Goal: Transaction & Acquisition: Book appointment/travel/reservation

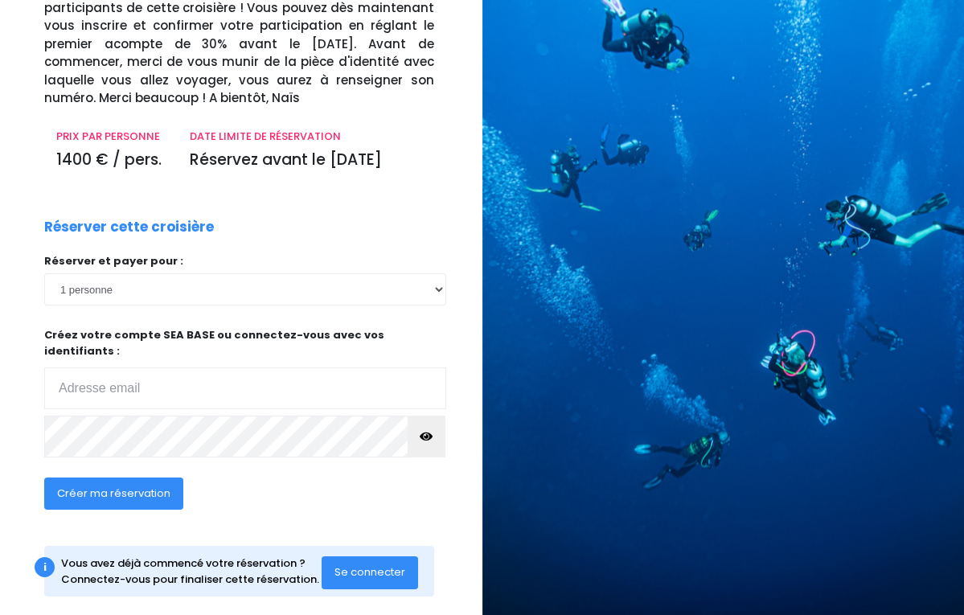
scroll to position [165, 0]
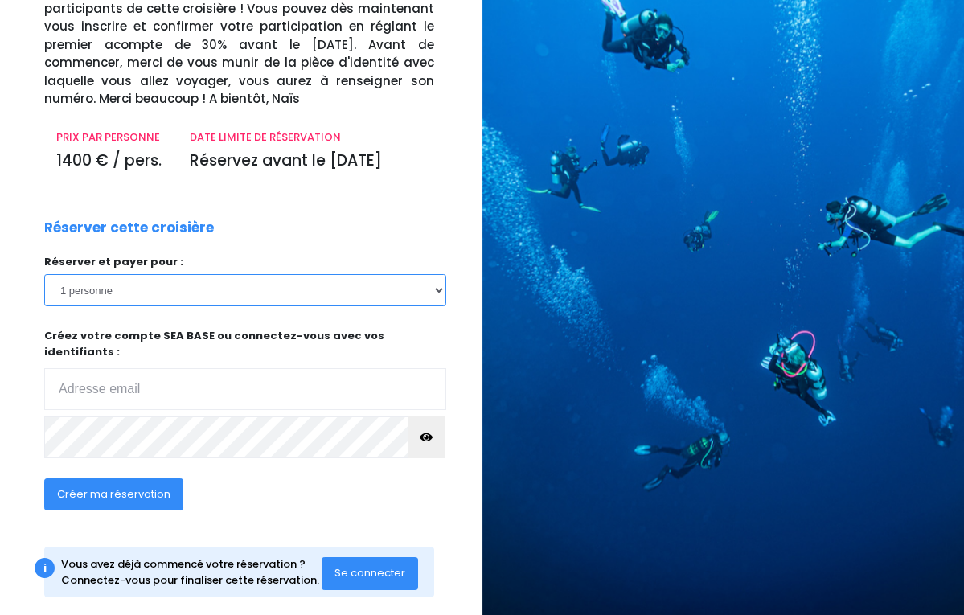
select select "2"
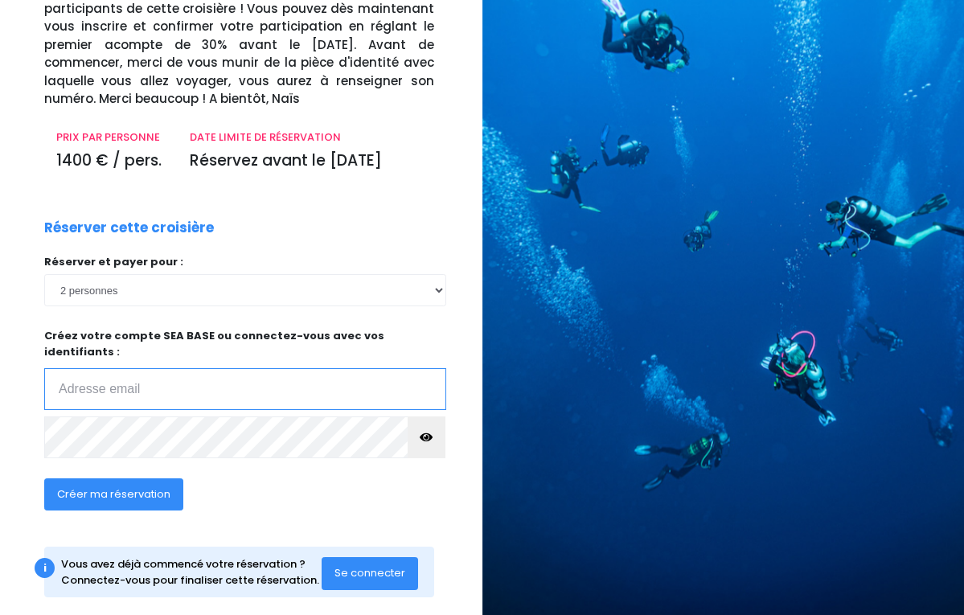
click at [66, 368] on input "email" at bounding box center [245, 389] width 402 height 42
type input "D"
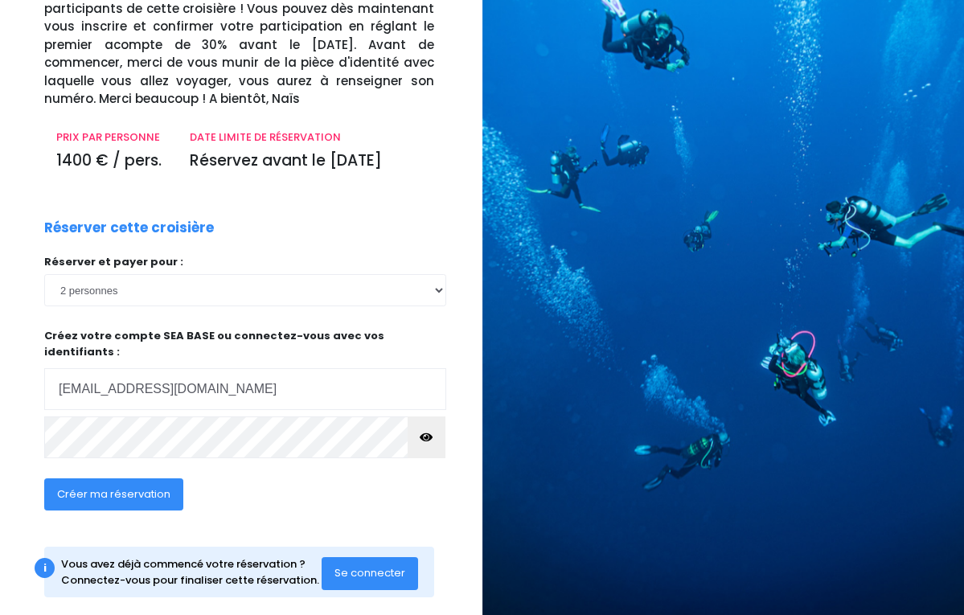
click at [345, 469] on div "Créer ma réservation" at bounding box center [199, 500] width 335 height 62
click at [274, 222] on div "Réserver cette croisière Réserver et payer pour : 1 personne 2 personnes 3 pers…" at bounding box center [245, 375] width 426 height 314
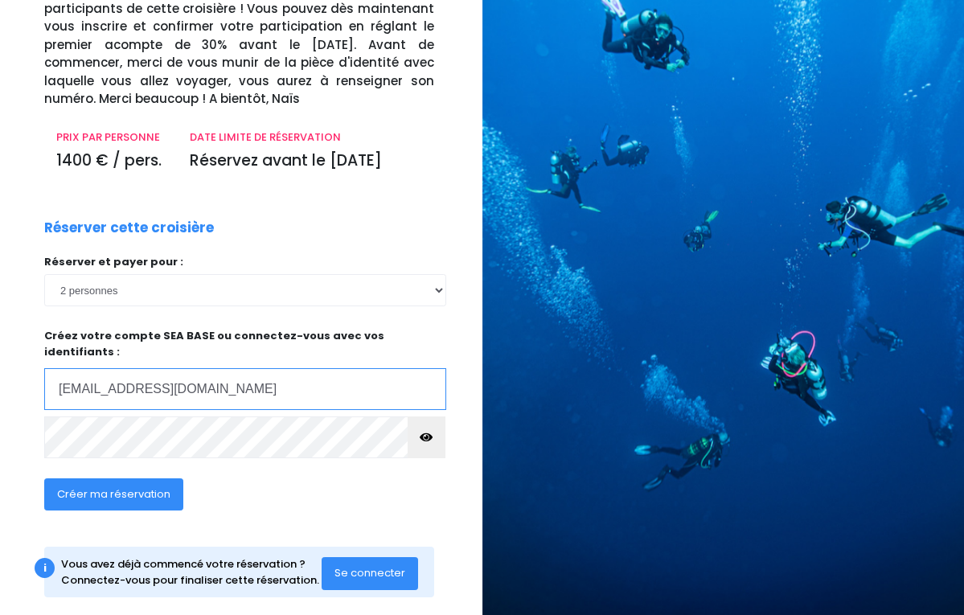
click at [191, 368] on input "derrien.p@wanadoo.fr" at bounding box center [245, 389] width 402 height 42
type input "d"
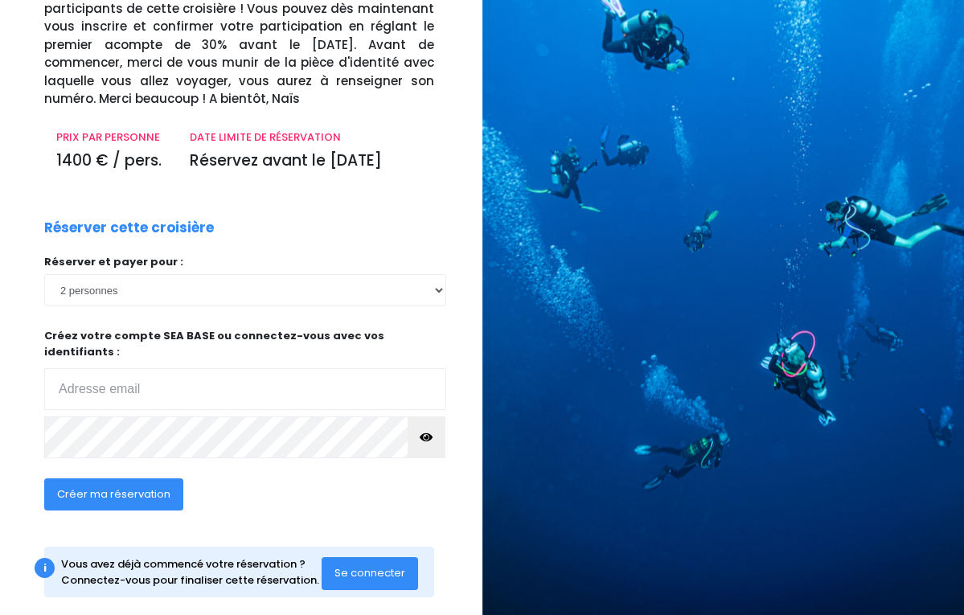
click at [428, 437] on icon "button" at bounding box center [426, 437] width 13 height 0
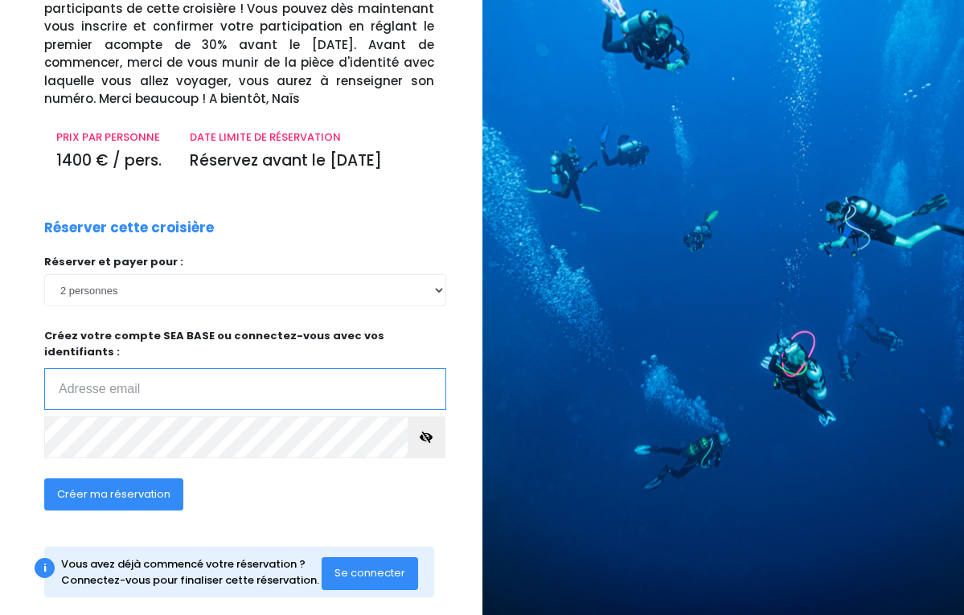
click at [68, 368] on input "email" at bounding box center [245, 389] width 402 height 42
type input "derrien.p@wanadoo.fr"
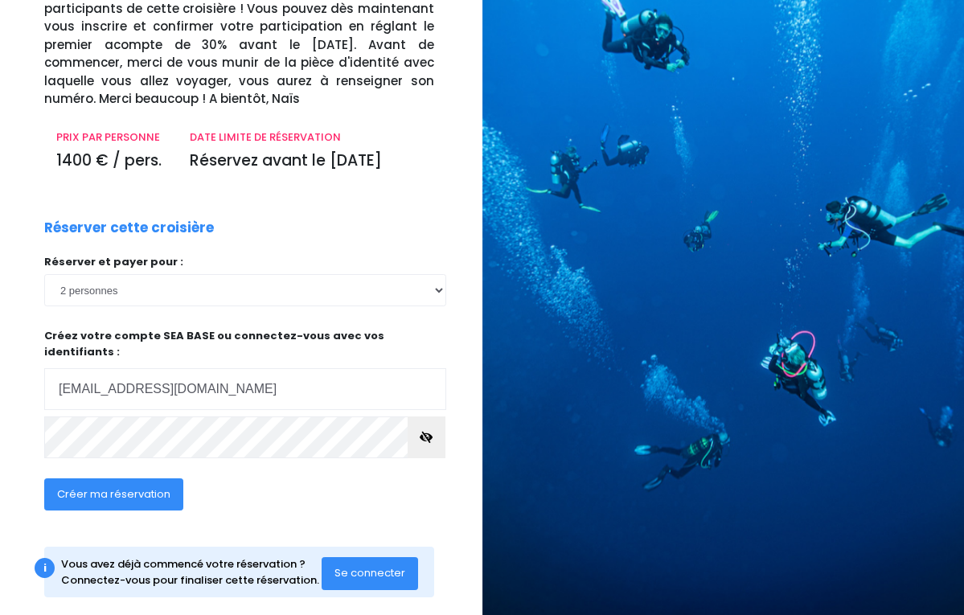
click at [133, 487] on span "Créer ma réservation" at bounding box center [113, 494] width 113 height 15
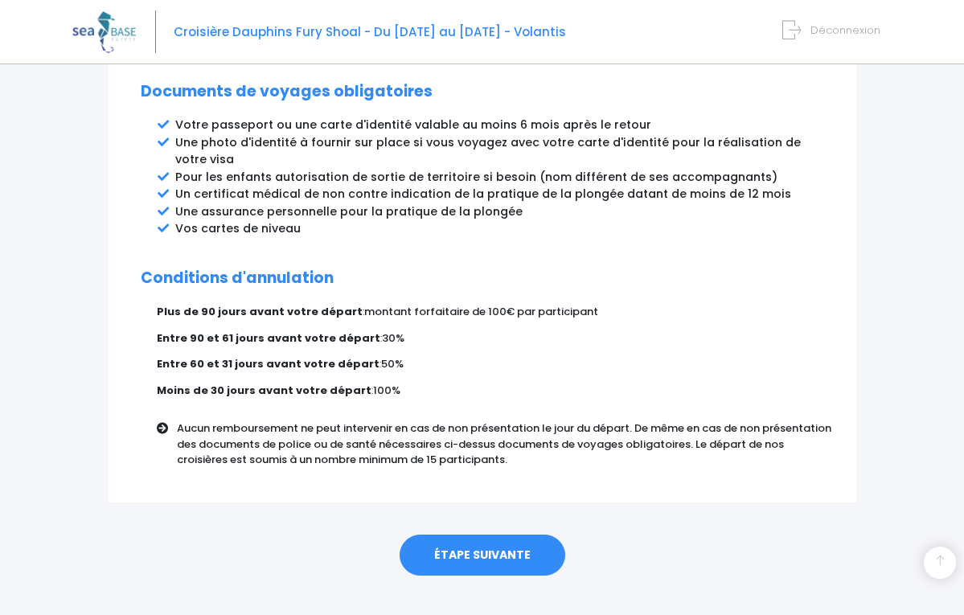
scroll to position [913, 0]
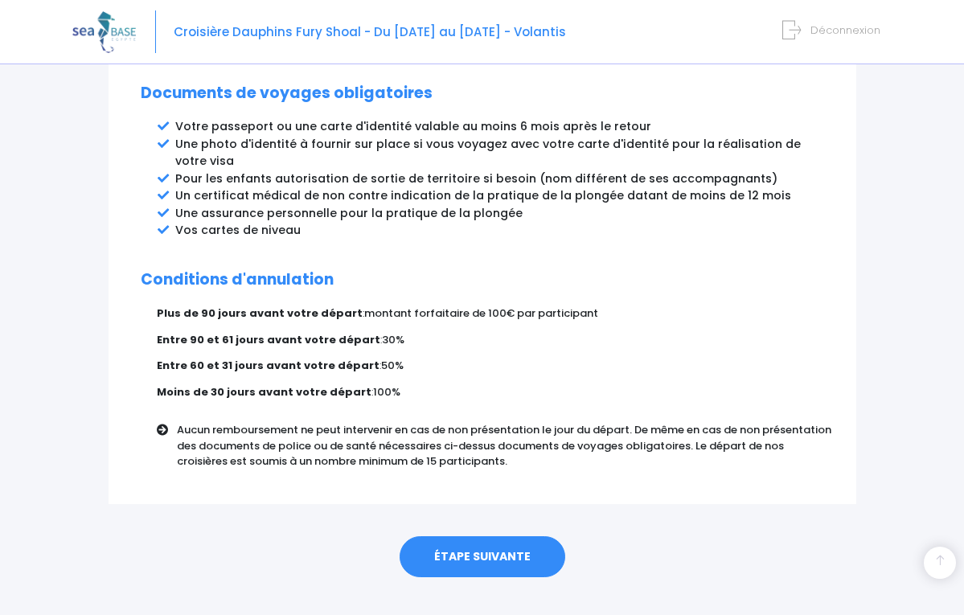
click at [495, 536] on link "ÉTAPE SUIVANTE" at bounding box center [483, 557] width 166 height 42
click at [487, 536] on link "ÉTAPE SUIVANTE" at bounding box center [483, 557] width 166 height 42
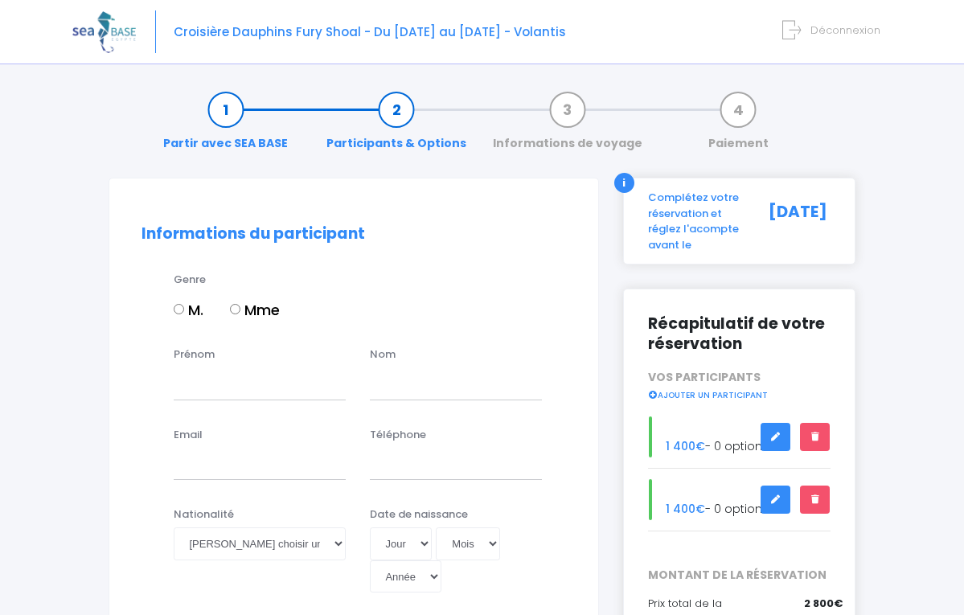
click at [178, 306] on input "M." at bounding box center [179, 309] width 10 height 10
radio input "true"
type input "Patrick"
type input "ALLGAYER"
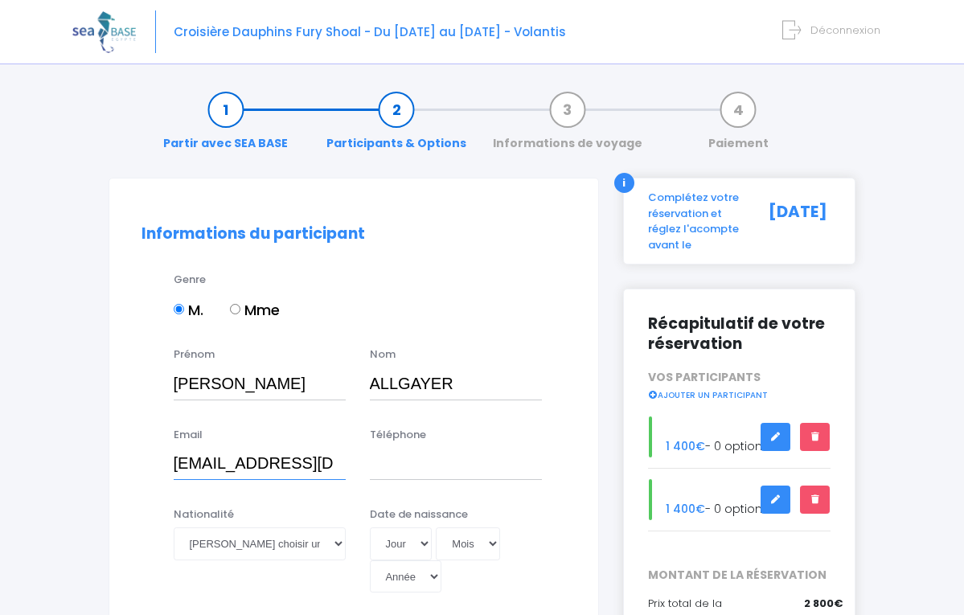
type input "allgayer59@gmail.com"
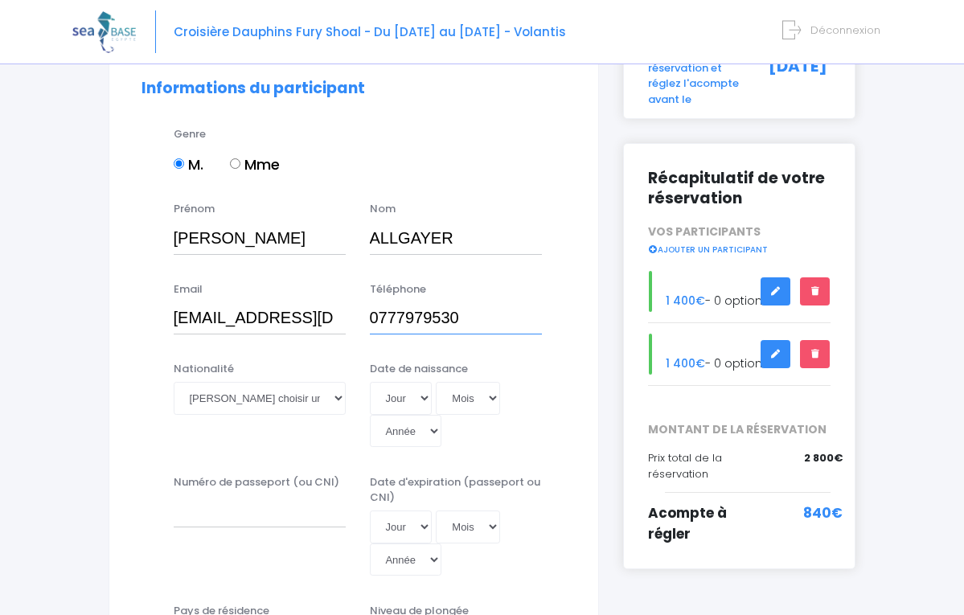
scroll to position [154, 0]
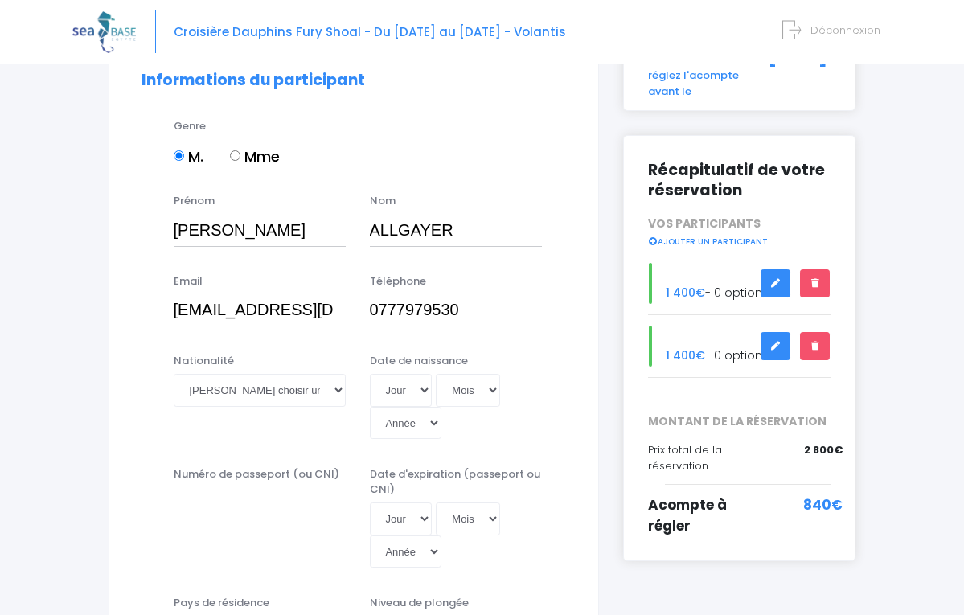
type input "0777979530"
select select "Française"
select select "21"
select select "06"
select select "1959"
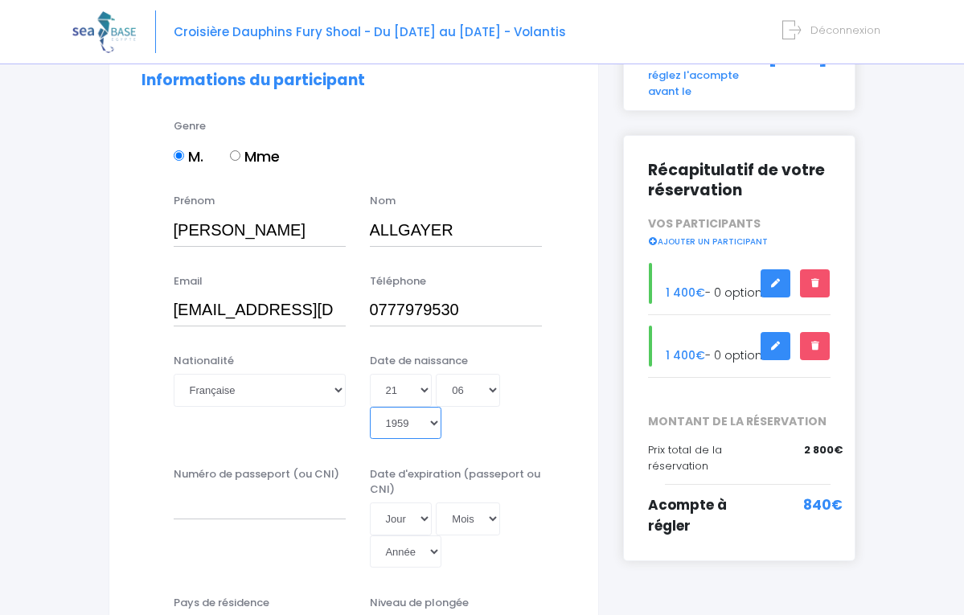
type input "1959-06-21"
click at [195, 487] on input "Numéro de passeport (ou CNI)" at bounding box center [260, 503] width 172 height 32
type input "24DF42235"
select select "15"
select select "04"
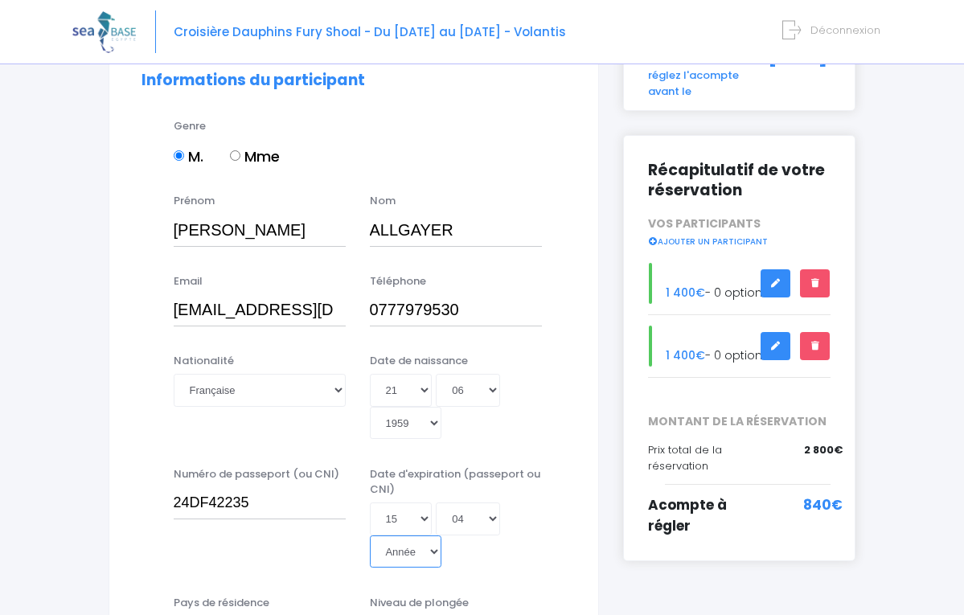
select select "2034"
type input "2034-04-15"
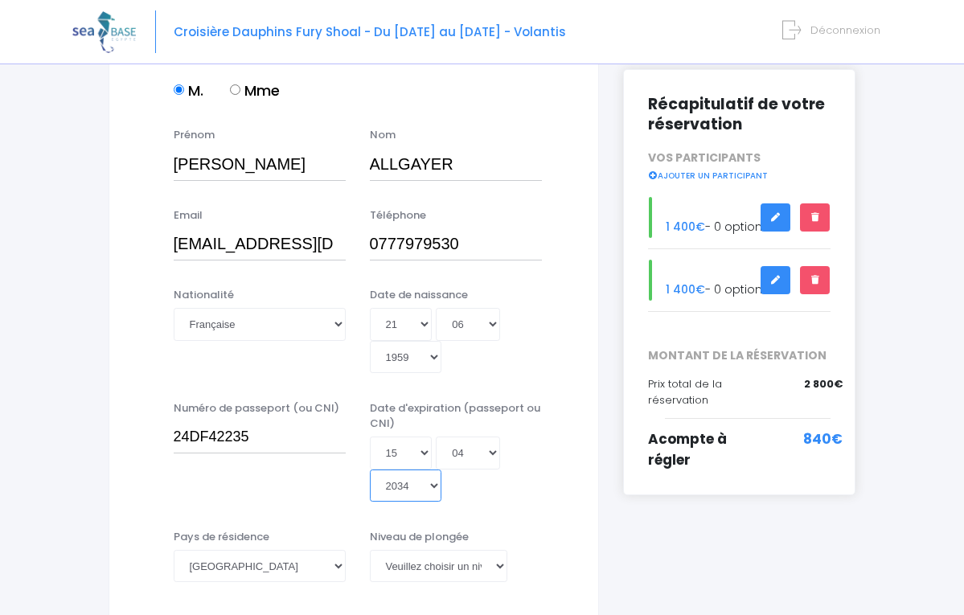
scroll to position [240, 0]
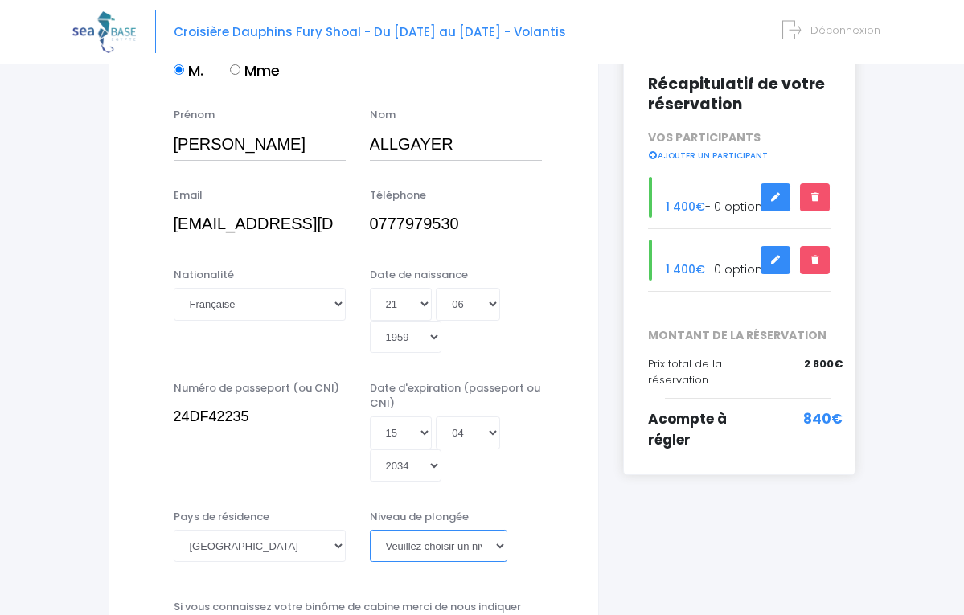
select select "MF1"
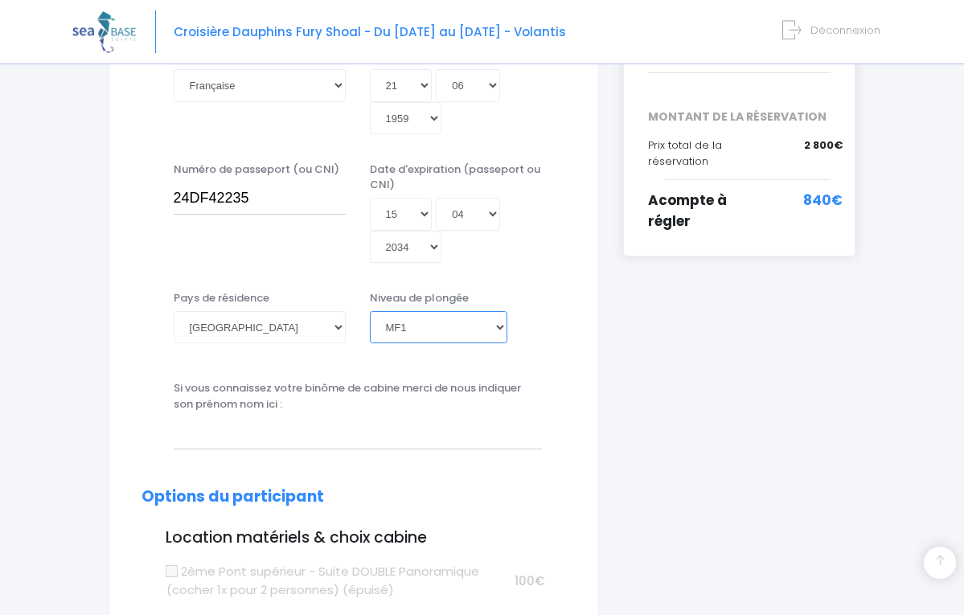
scroll to position [463, 0]
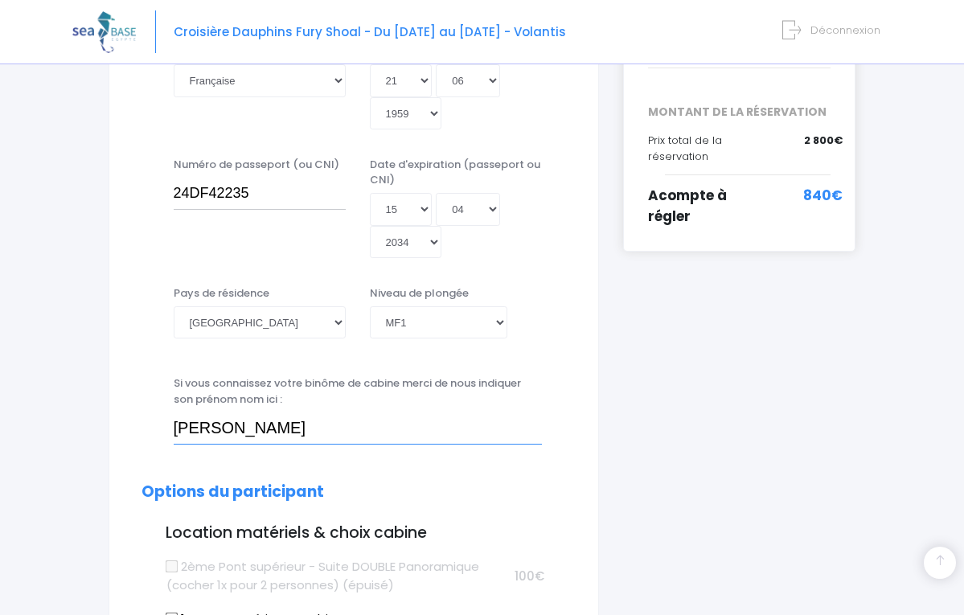
click at [526, 413] on input "DERRIEN Pascale" at bounding box center [358, 429] width 368 height 32
type input "DERRIEN Pascale"
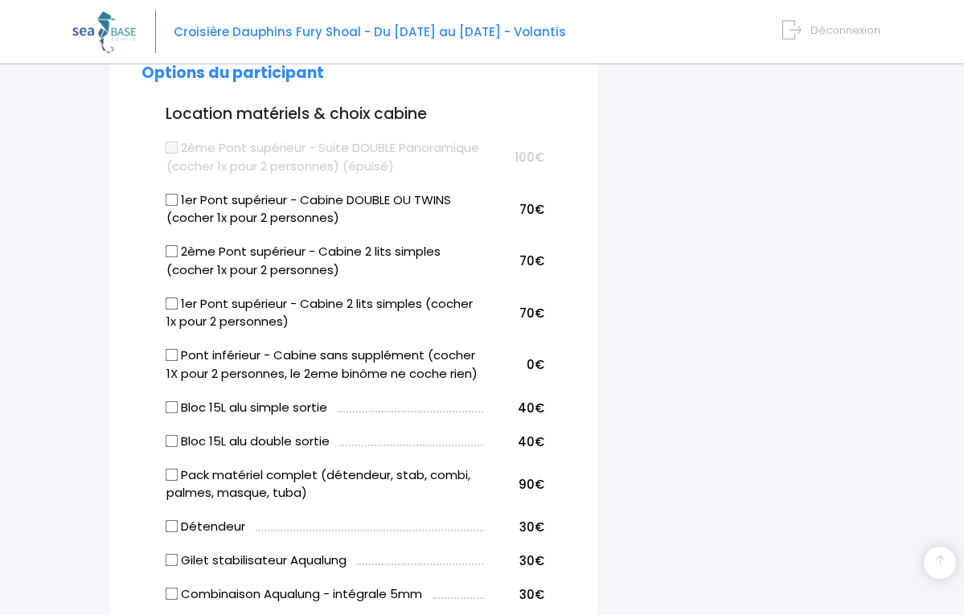
scroll to position [885, 0]
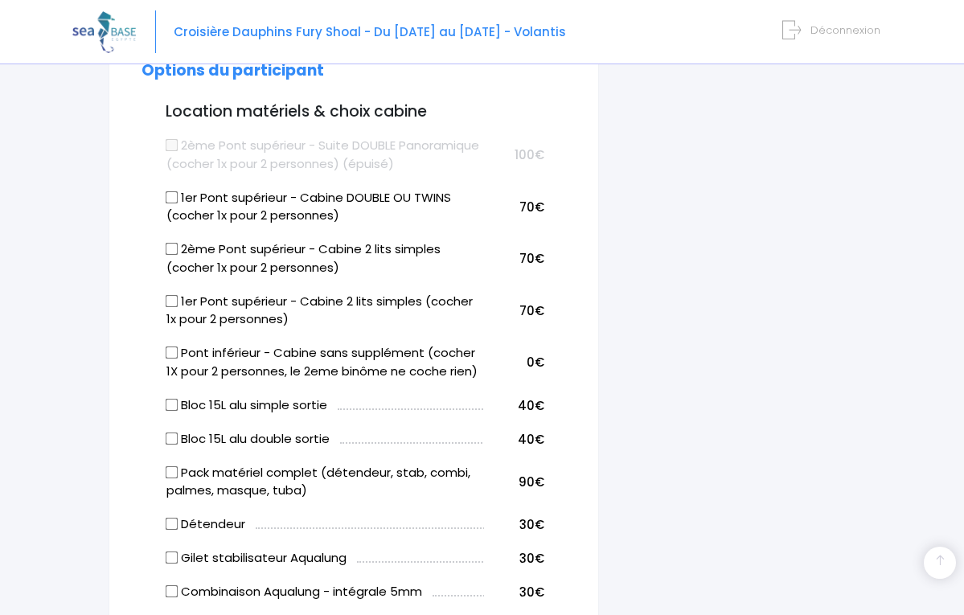
click at [171, 243] on input "2ème Pont supérieur - Cabine 2 lits simples (cocher 1x pour 2 personnes)" at bounding box center [172, 249] width 13 height 13
checkbox input "true"
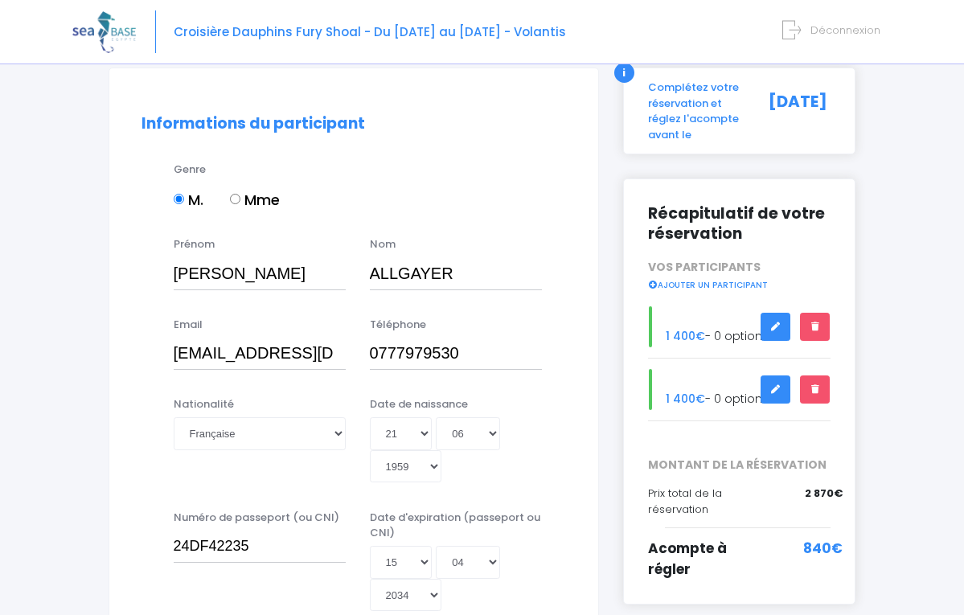
scroll to position [115, 0]
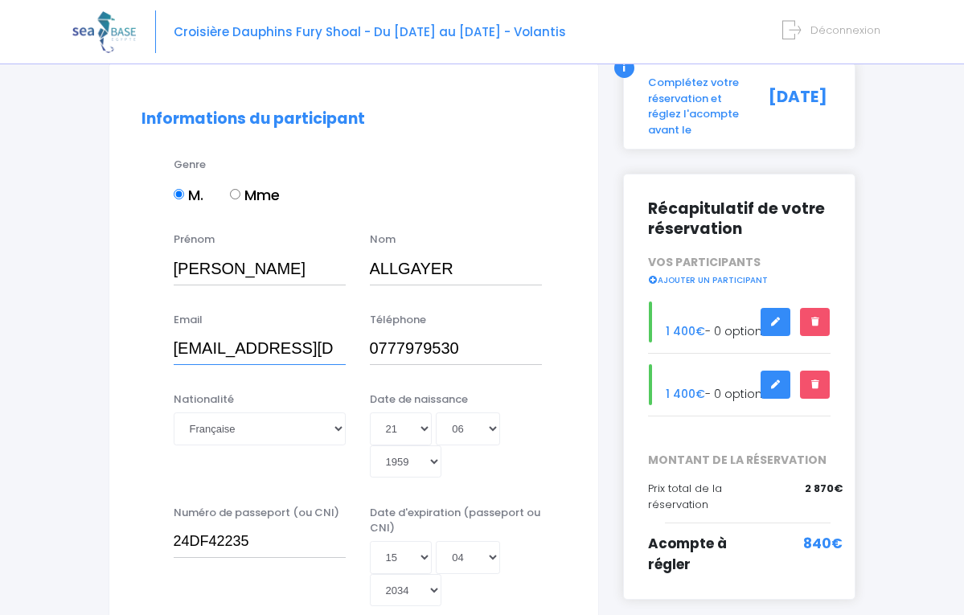
click at [336, 349] on input "allgayer59@gmail.com" at bounding box center [260, 349] width 172 height 32
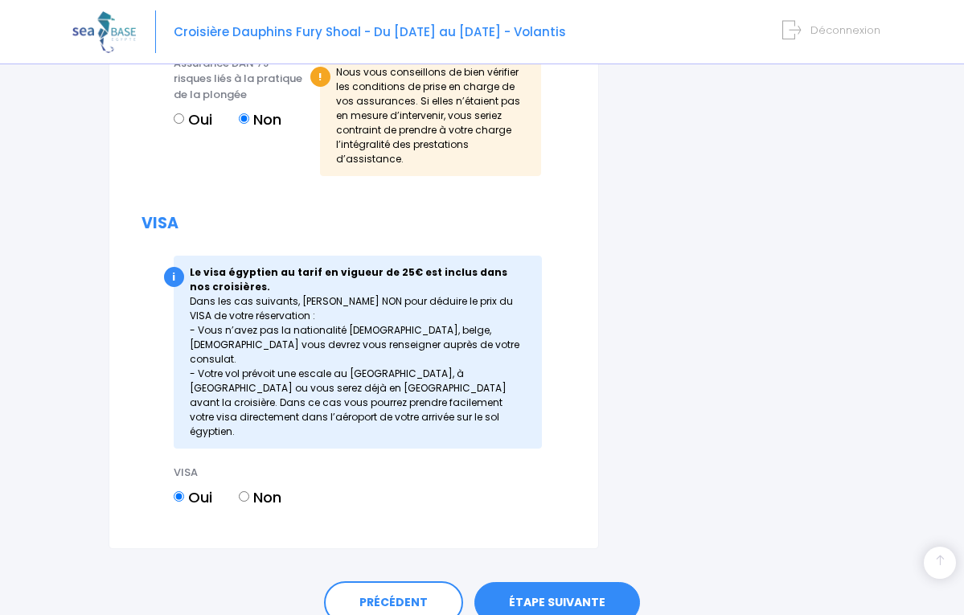
scroll to position [2177, 0]
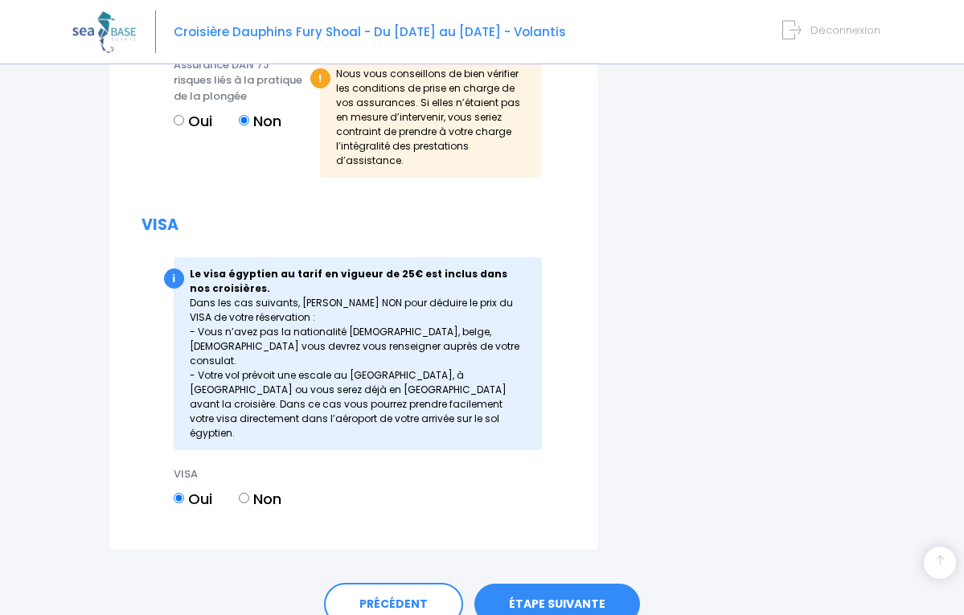
click at [571, 584] on link "ÉTAPE SUIVANTE" at bounding box center [557, 605] width 166 height 42
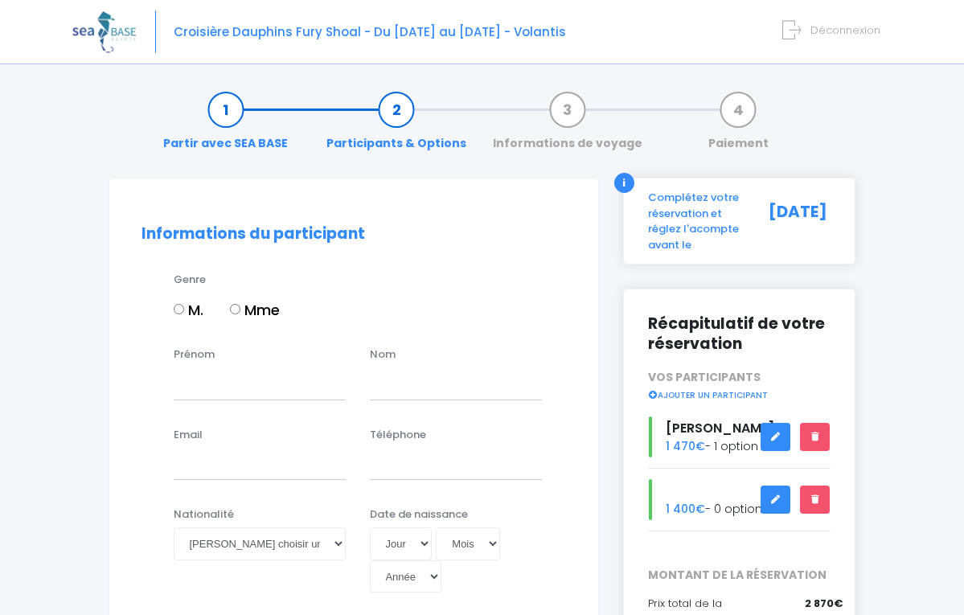
click at [234, 310] on input "Mme" at bounding box center [235, 309] width 10 height 10
radio input "true"
type input "Pascale"
type input "DERRIEN"
type input "derrien.p@wanadoo.fr"
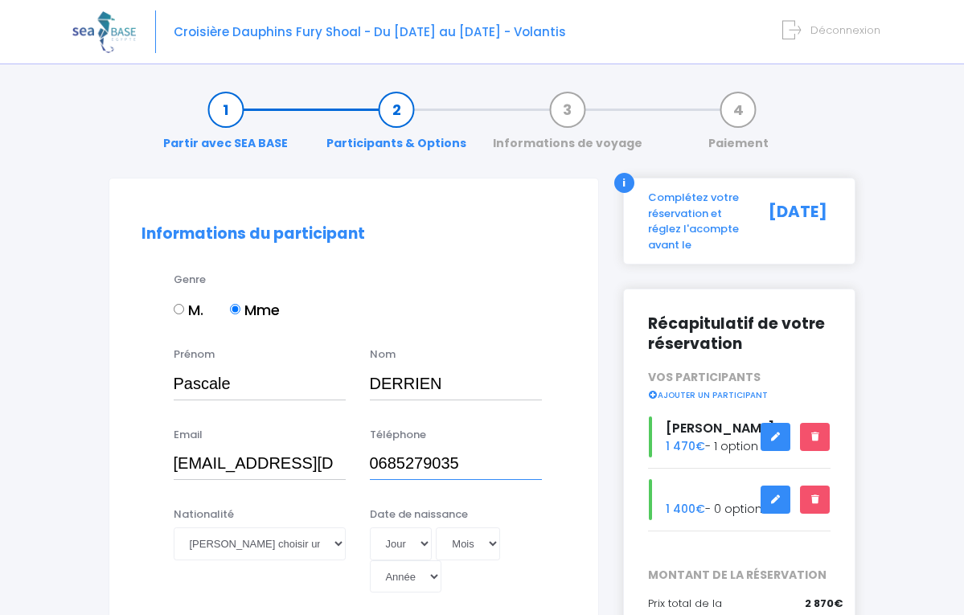
type input "0685279035"
select select "Française"
select select "23"
select select "02"
select select "1960"
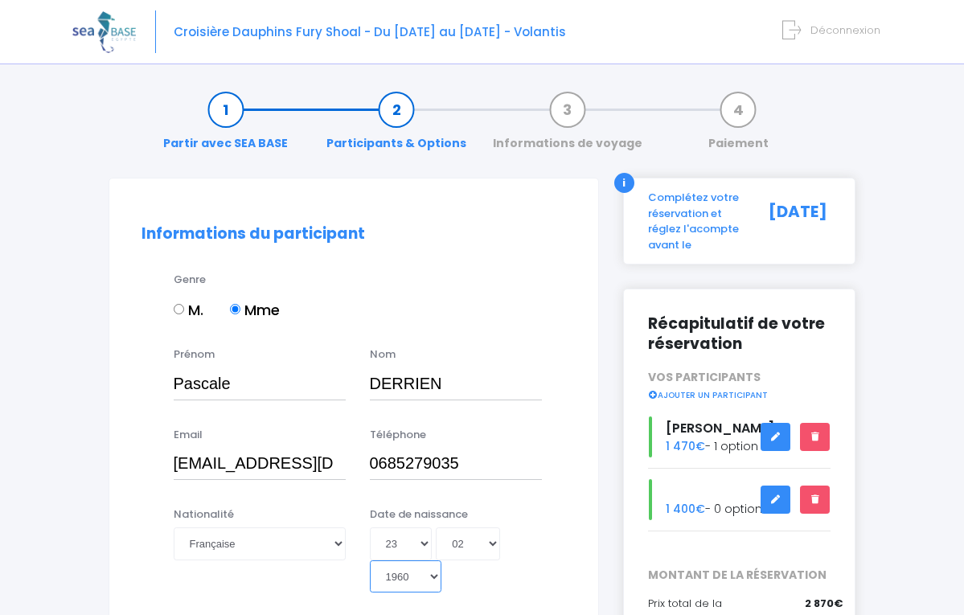
type input "1960-02-23"
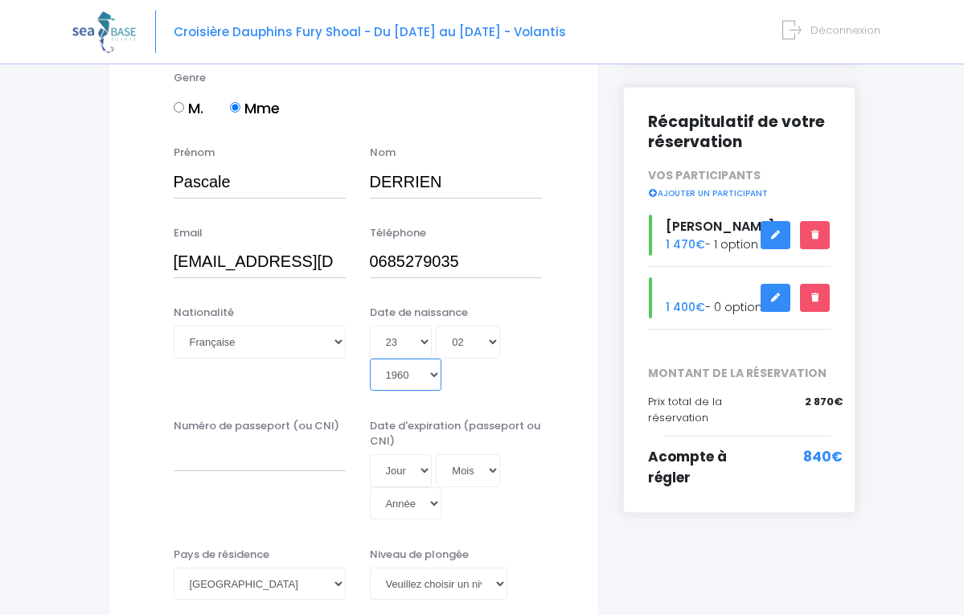
scroll to position [217, 0]
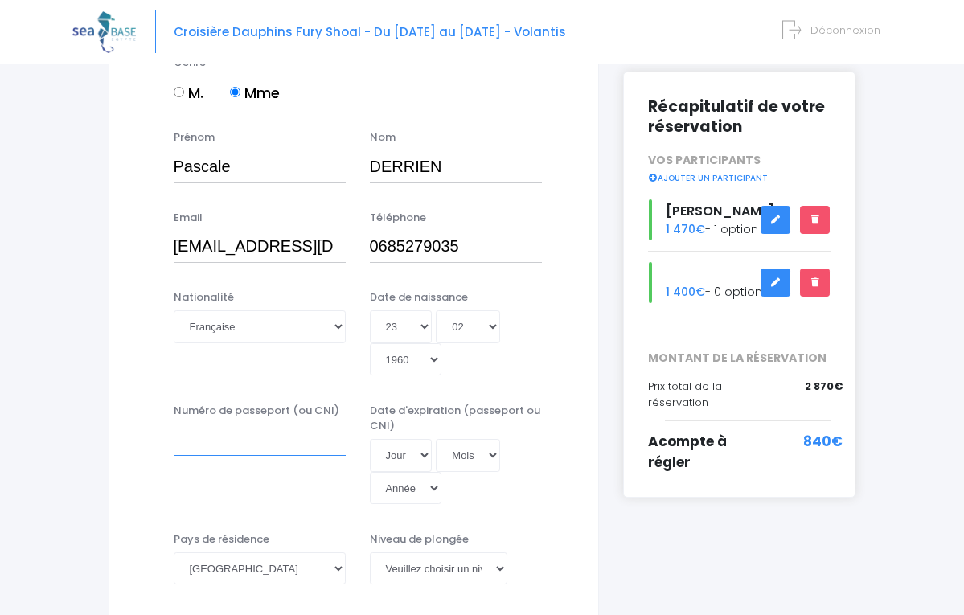
click at [186, 424] on input "Numéro de passeport (ou CNI)" at bounding box center [260, 440] width 172 height 32
type input "24DF42237"
select select "15"
select select "04"
select select "2034"
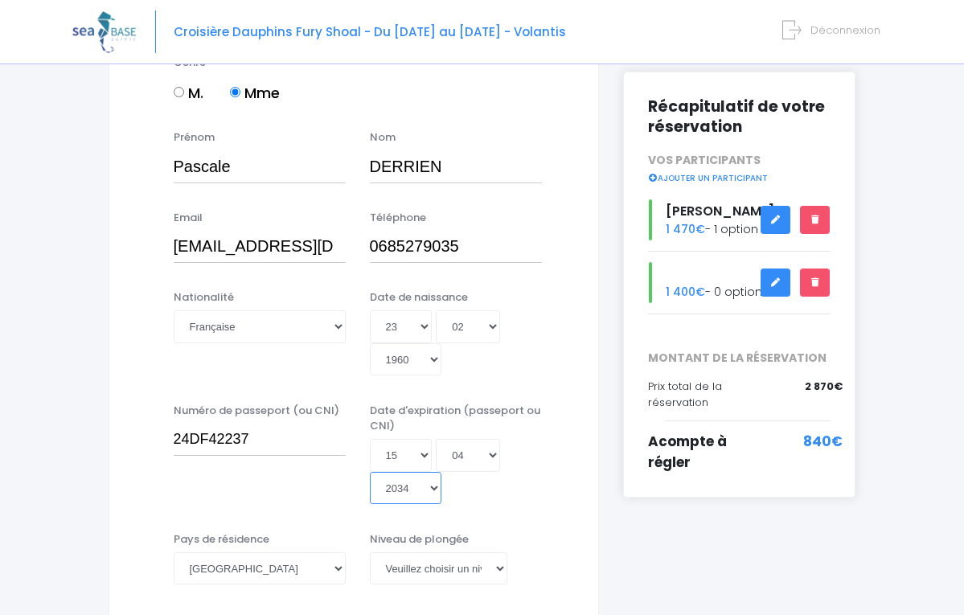
type input "2034-04-15"
select select "N2"
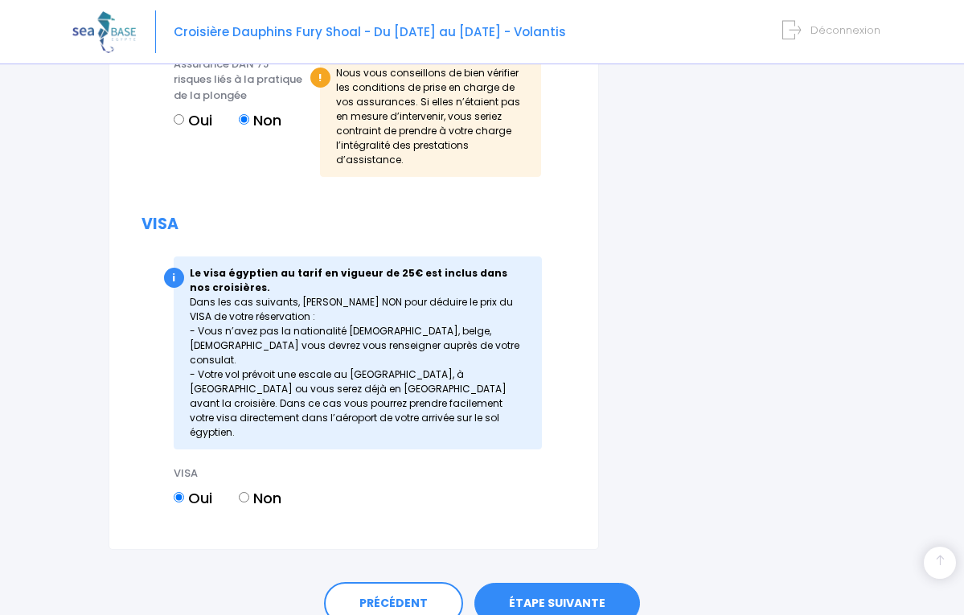
scroll to position [2177, 0]
type input "ALLGAYER Patrick"
click at [541, 584] on link "ÉTAPE SUIVANTE" at bounding box center [557, 605] width 166 height 42
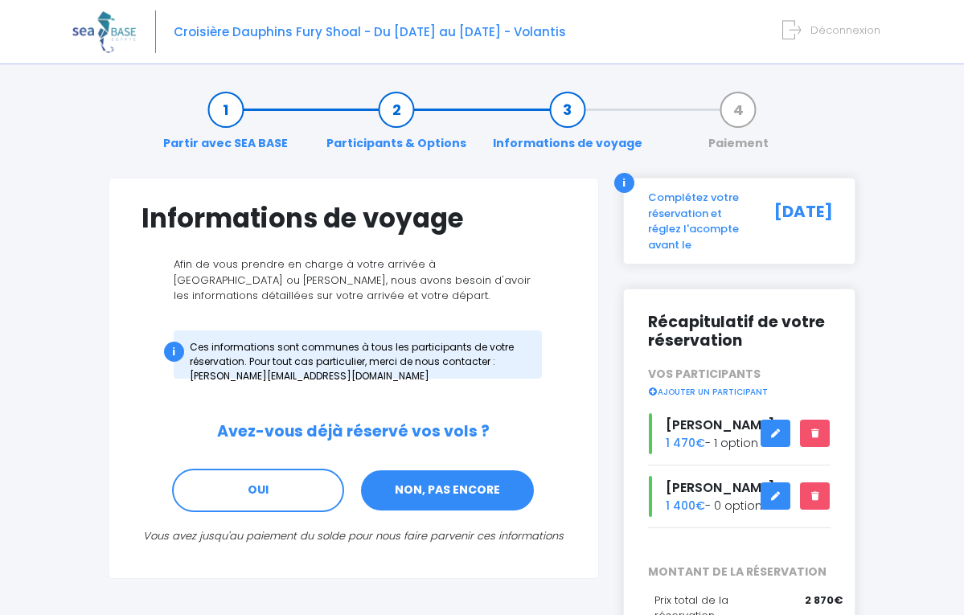
click at [449, 483] on link "NON, PAS ENCORE" at bounding box center [447, 490] width 176 height 43
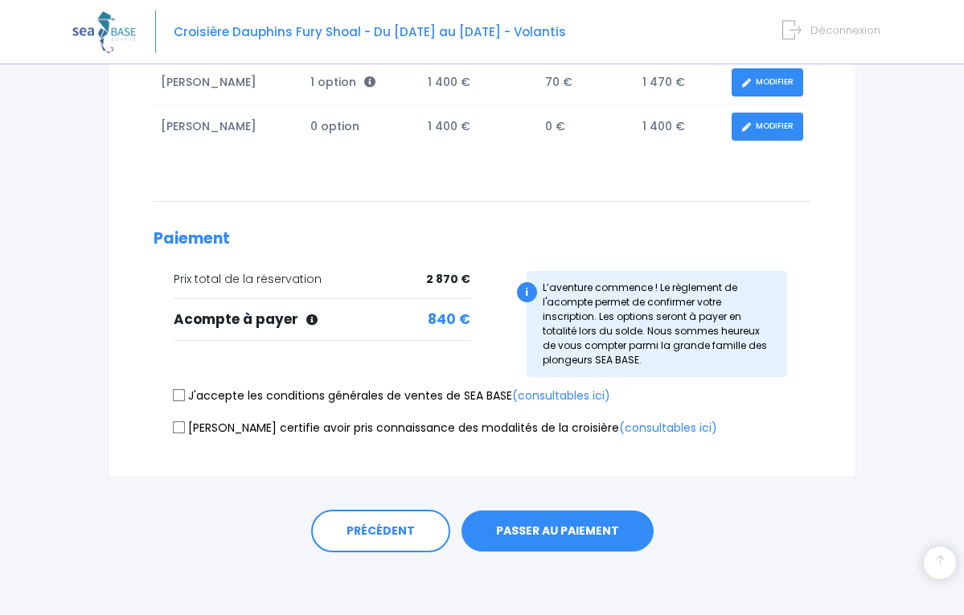
scroll to position [335, 0]
click at [180, 393] on input "J'accepte les conditions générales de ventes de SEA BASE (consultables ici)" at bounding box center [178, 395] width 13 height 13
checkbox input "true"
click at [179, 426] on input "[PERSON_NAME] certifie avoir pris connaissance des modalités de la croisière (c…" at bounding box center [178, 428] width 13 height 13
checkbox input "true"
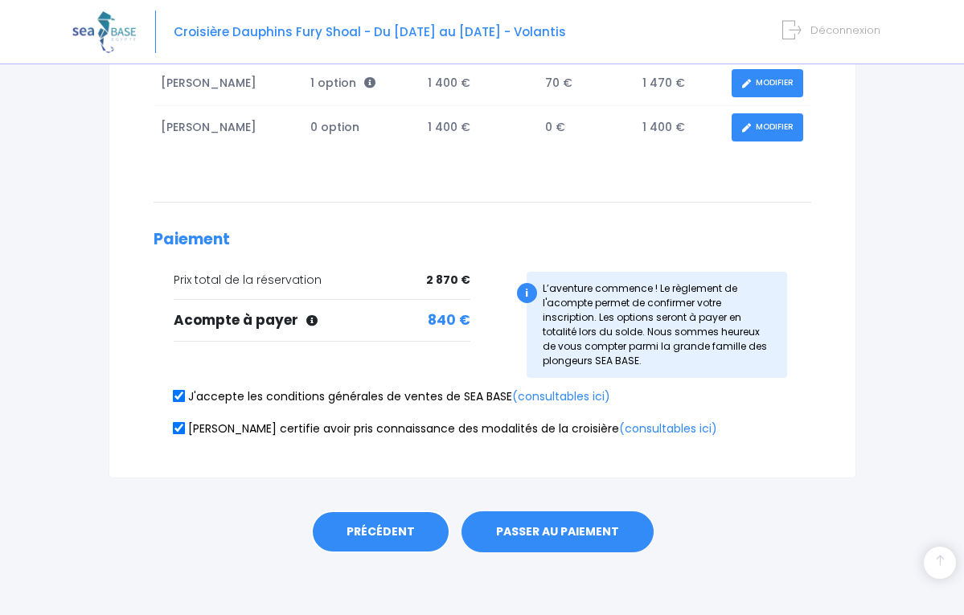
click at [380, 527] on link "PRÉCÉDENT" at bounding box center [380, 532] width 139 height 43
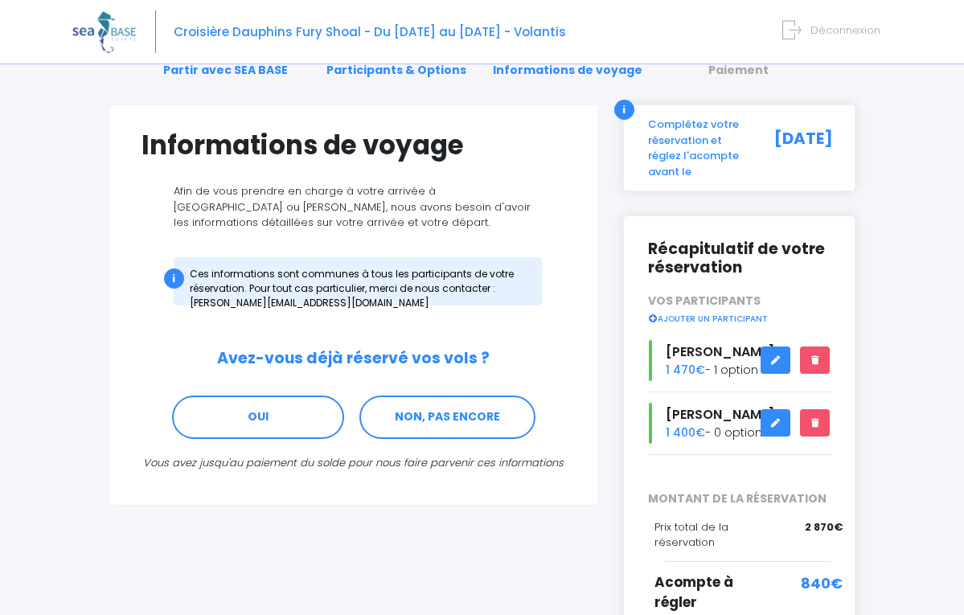
scroll to position [72, 0]
click at [775, 361] on icon at bounding box center [775, 361] width 11 height 0
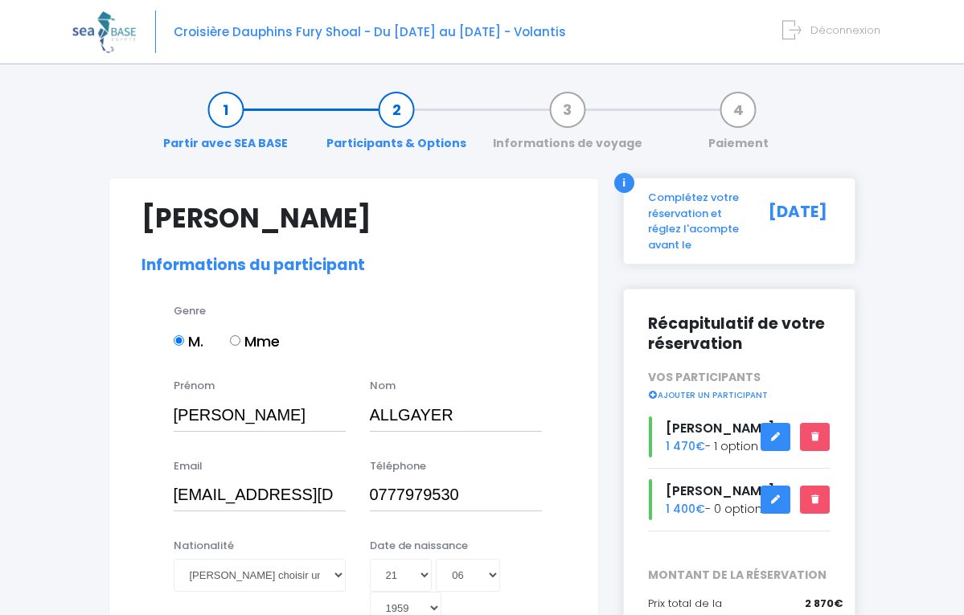
select select "MF1"
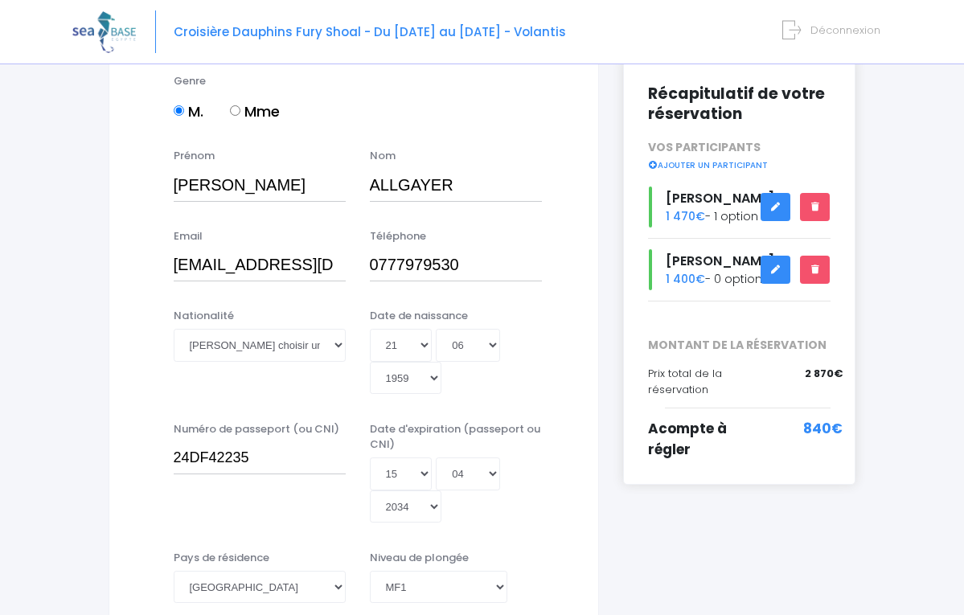
scroll to position [239, 0]
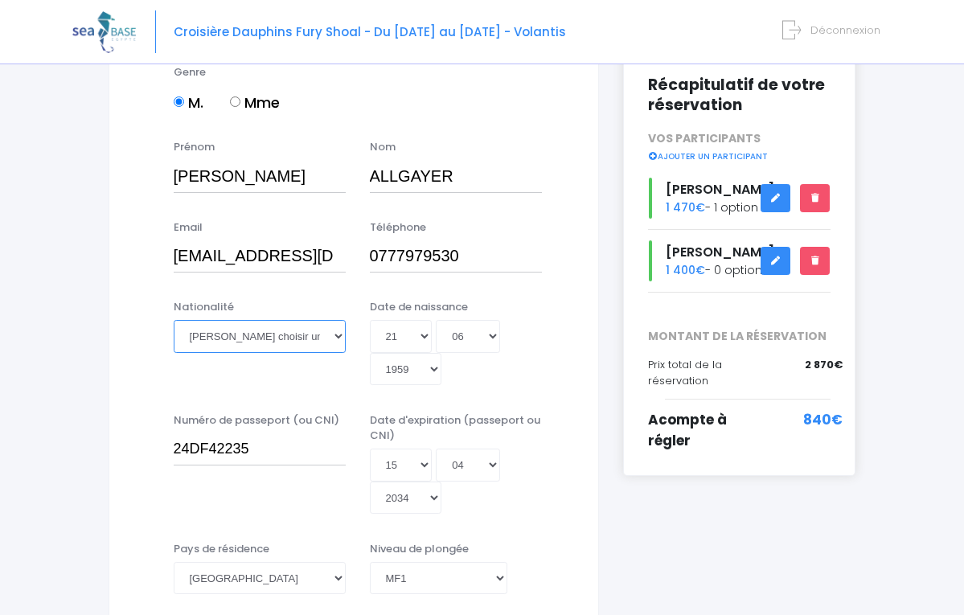
select select "Française"
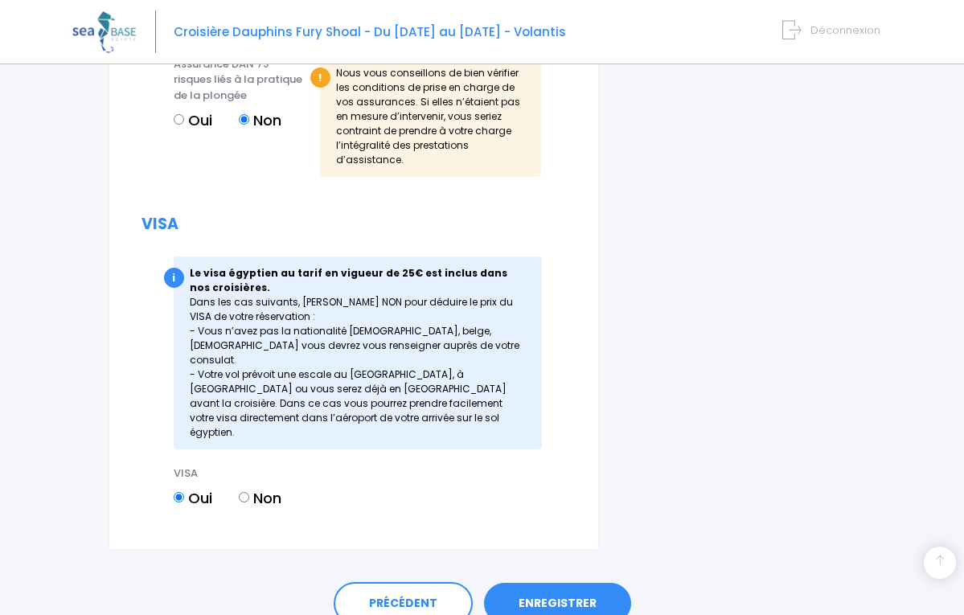
scroll to position [2208, 0]
click at [550, 584] on link "ENREGISTRER" at bounding box center [557, 605] width 147 height 42
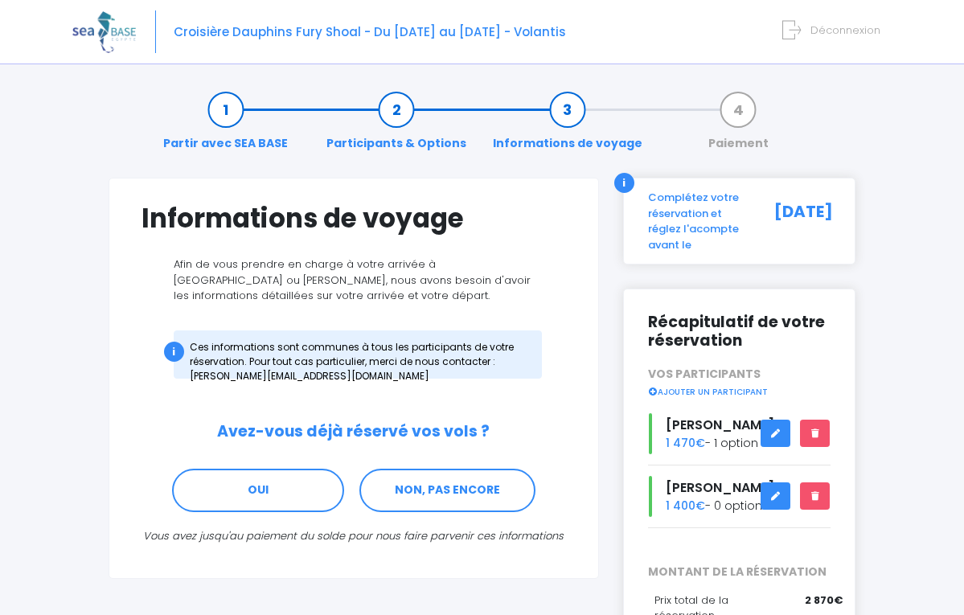
click at [774, 496] on icon at bounding box center [775, 496] width 11 height 0
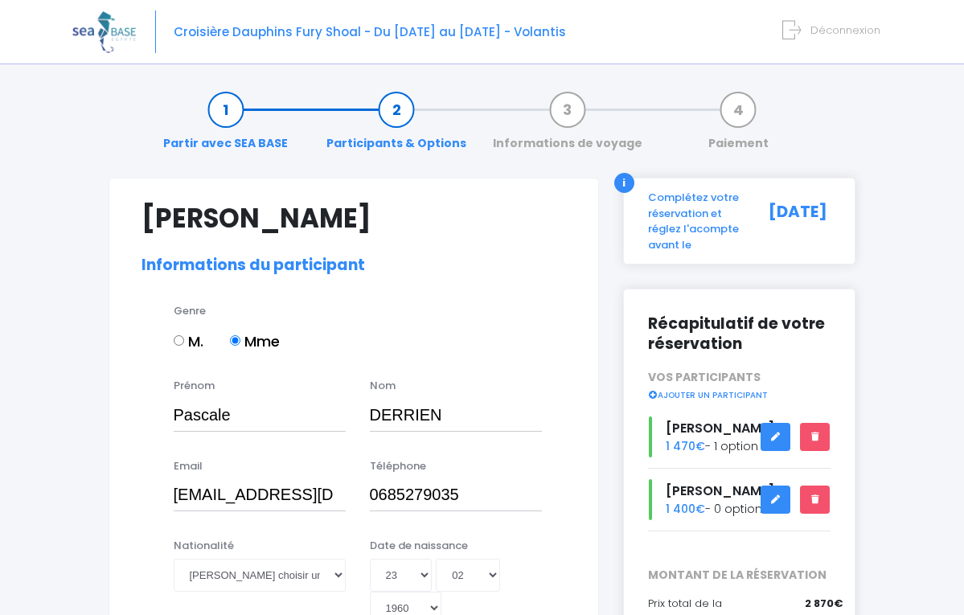
select select "N2"
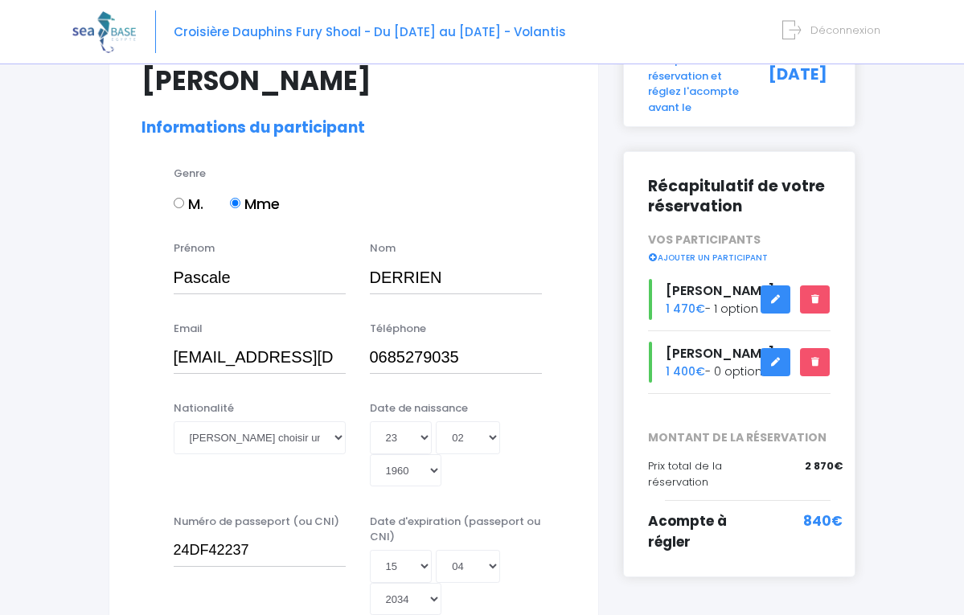
scroll to position [144, 0]
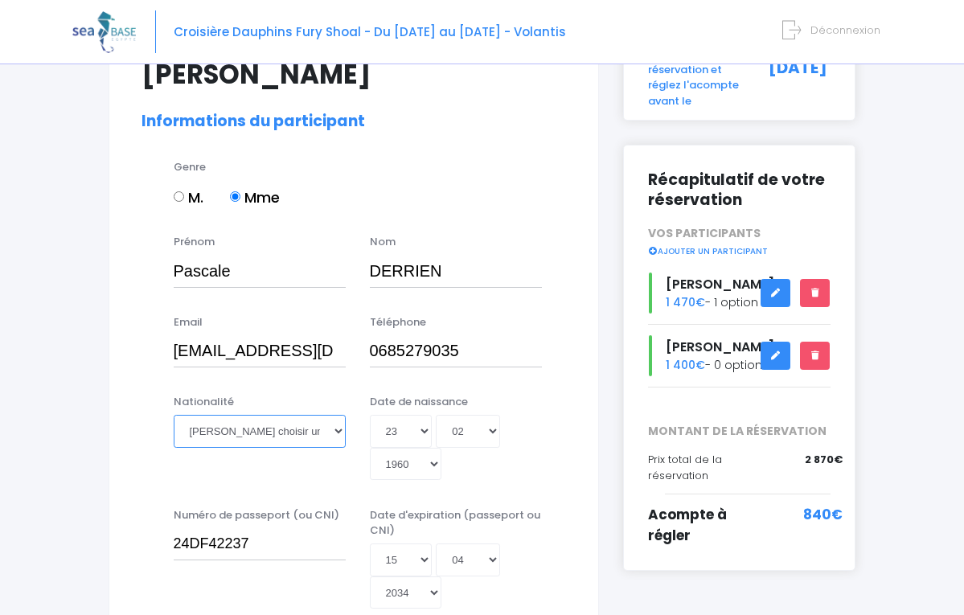
select select "Française"
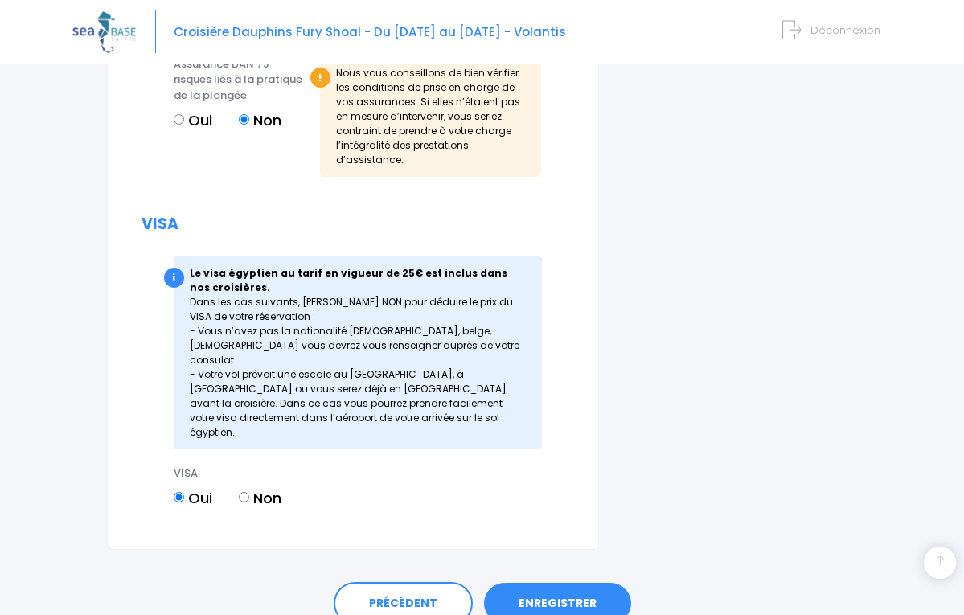
scroll to position [2208, 0]
click at [563, 584] on link "ENREGISTRER" at bounding box center [557, 605] width 147 height 42
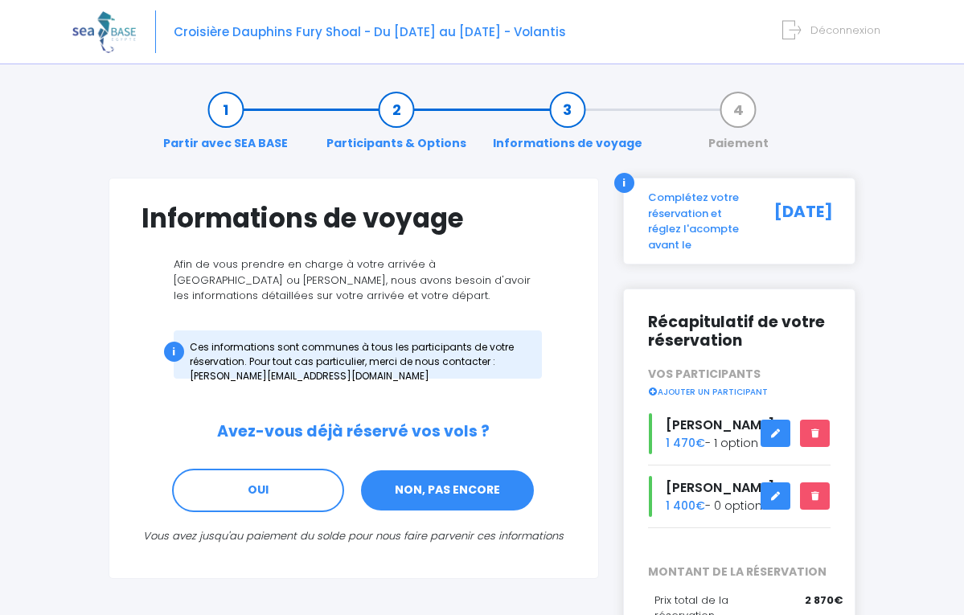
click at [429, 481] on link "NON, PAS ENCORE" at bounding box center [447, 490] width 176 height 43
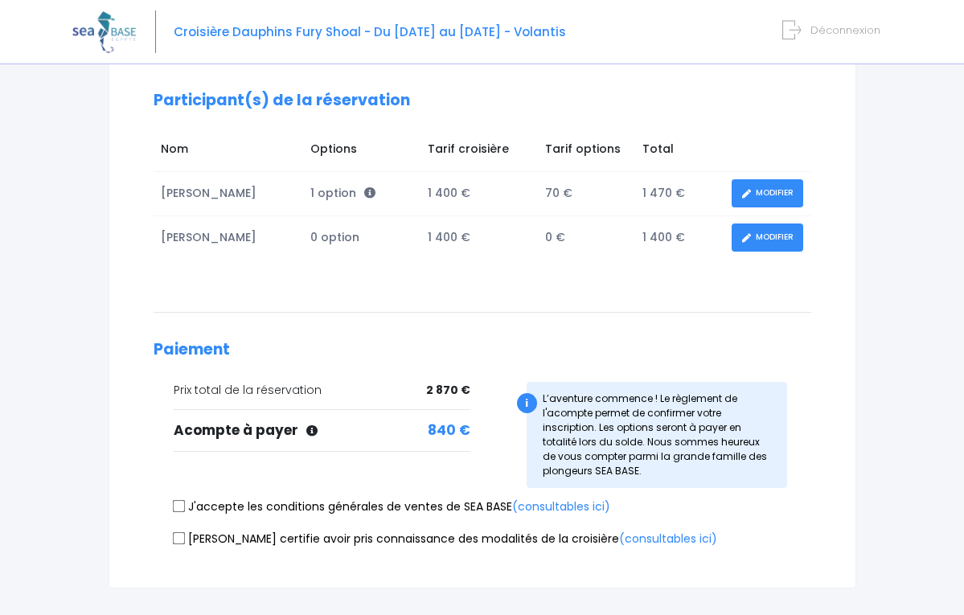
scroll to position [225, 0]
click at [178, 502] on input "J'accepte les conditions générales de ventes de SEA BASE (consultables ici)" at bounding box center [178, 505] width 13 height 13
checkbox input "true"
click at [178, 535] on input "[PERSON_NAME] certifie avoir pris connaissance des modalités de la croisière (c…" at bounding box center [178, 538] width 13 height 13
checkbox input "true"
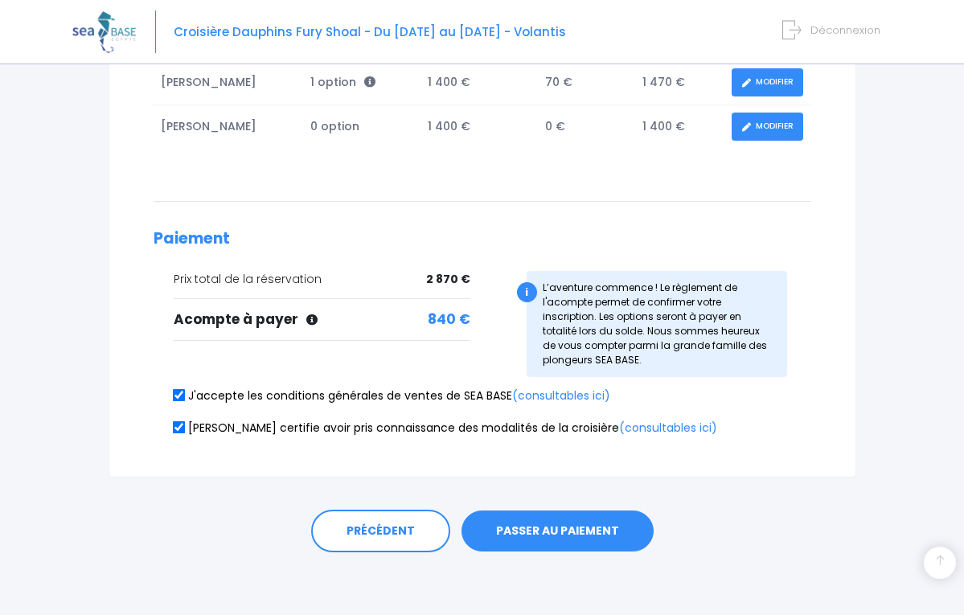
scroll to position [335, 0]
click at [561, 526] on button "PASSER AU PAIEMENT" at bounding box center [558, 532] width 192 height 42
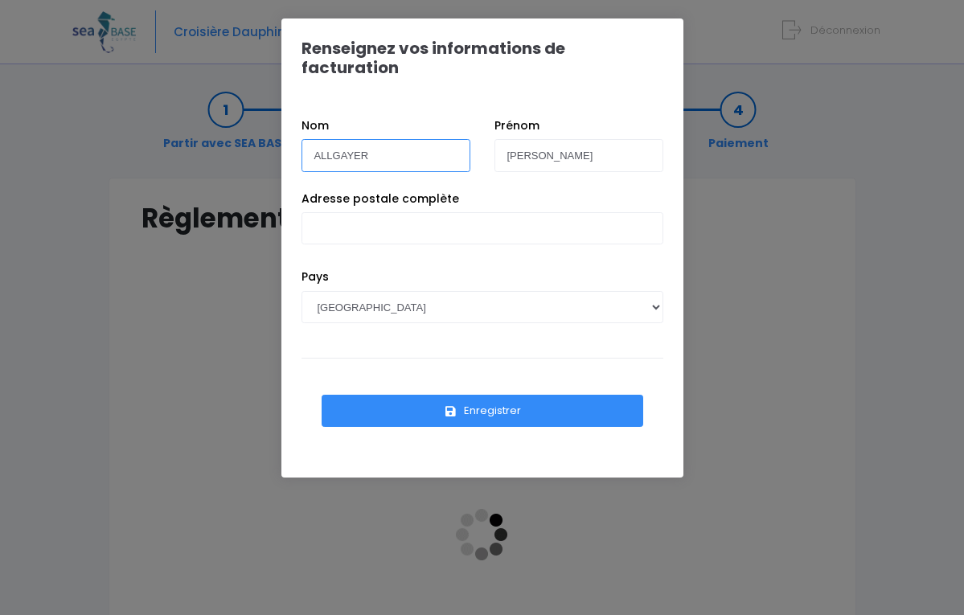
click at [454, 139] on input "ALLGAYER" at bounding box center [386, 155] width 169 height 32
click at [520, 191] on div "Adresse postale complète" at bounding box center [483, 230] width 386 height 79
click at [372, 139] on input "ALLGAYER" at bounding box center [386, 155] width 169 height 32
type input "A"
type input "DERRIEN"
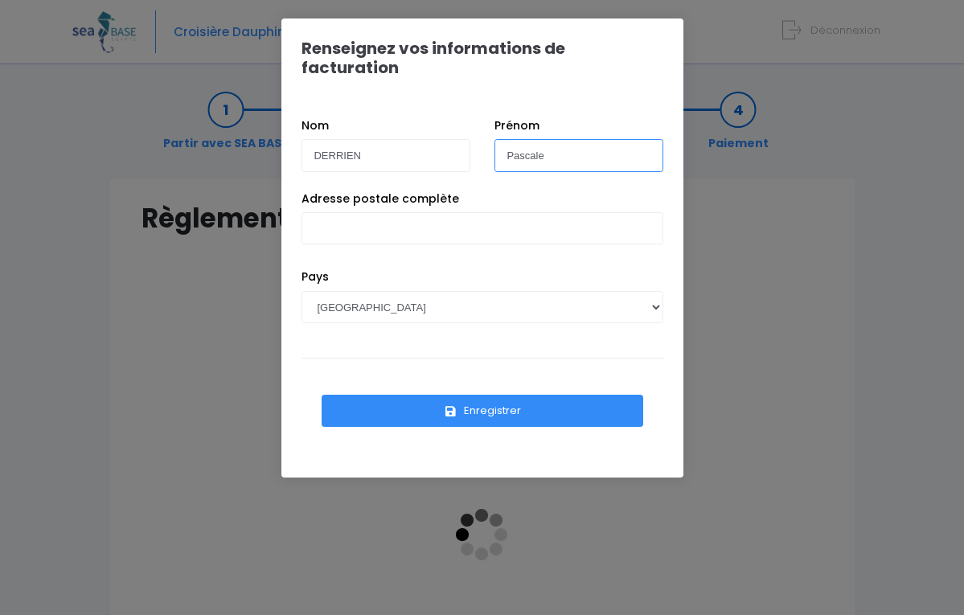
type input "Pascale"
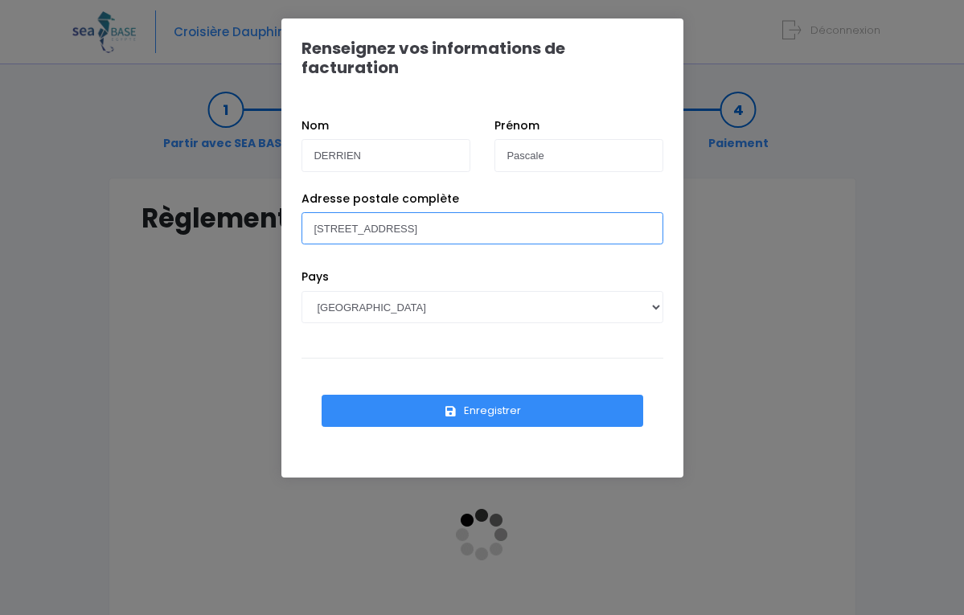
type input "5 rue de l'argile 67800 HOENHEIM"
click at [495, 395] on button "Enregistrer" at bounding box center [483, 411] width 322 height 32
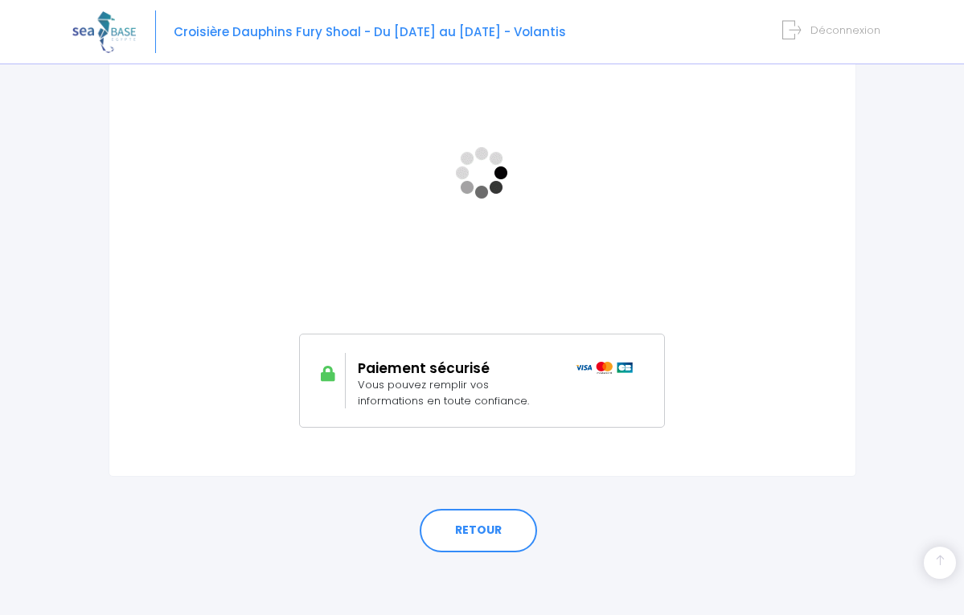
scroll to position [361, 0]
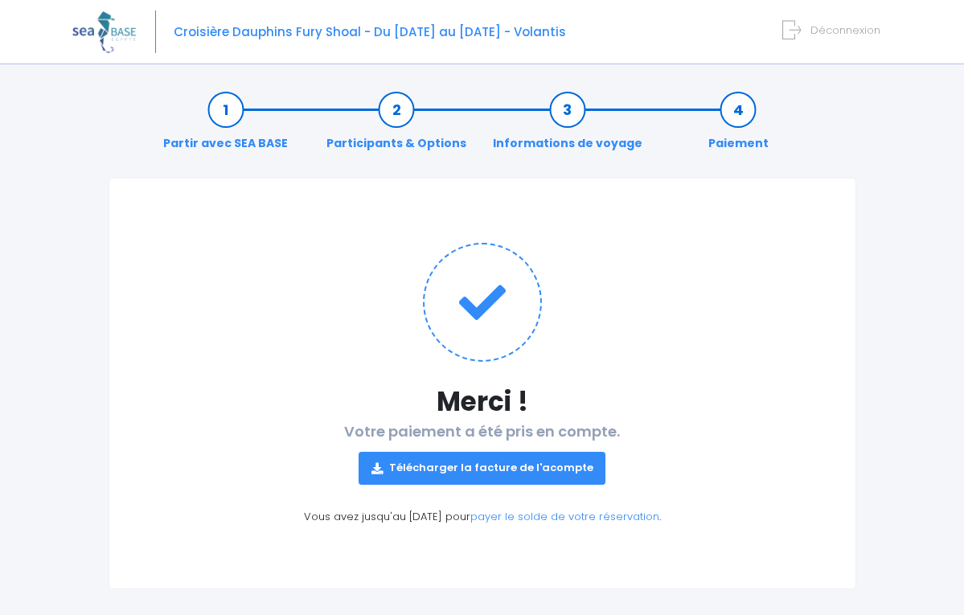
click at [490, 463] on link "Télécharger la facture de l'acompte" at bounding box center [483, 468] width 248 height 32
